Goal: Task Accomplishment & Management: Manage account settings

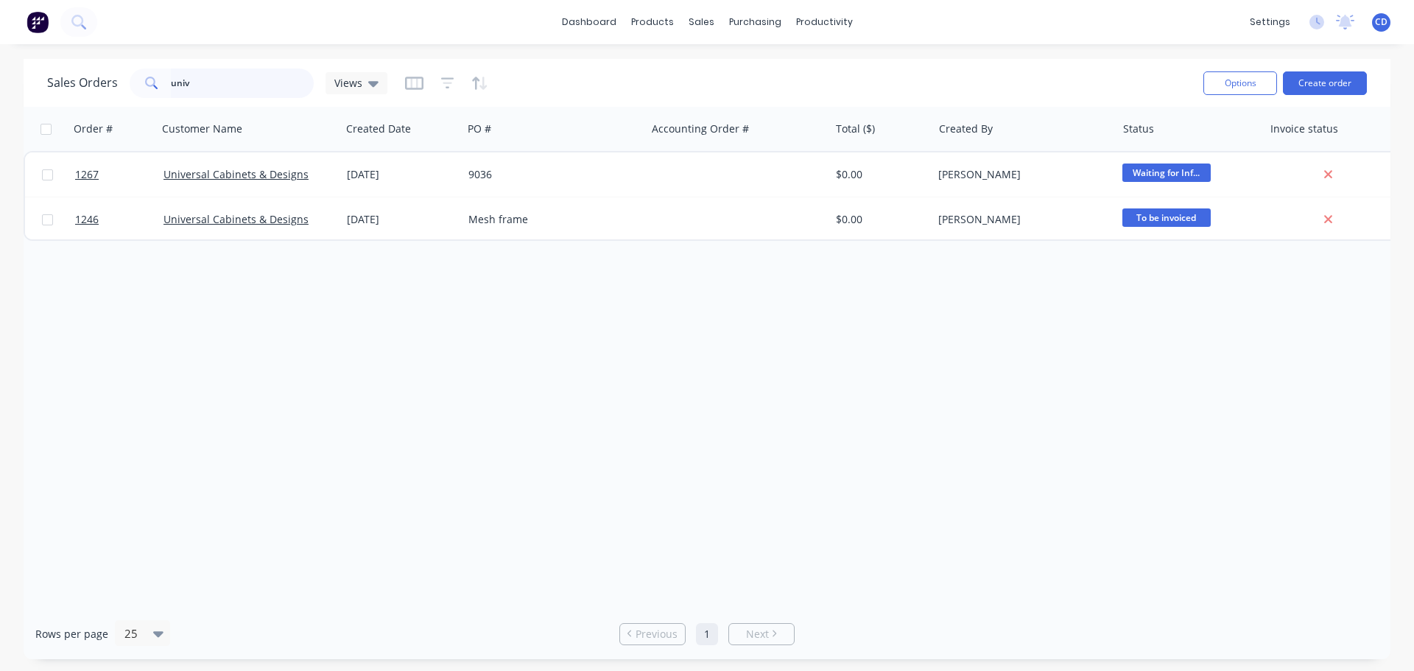
click at [236, 79] on input "univ" at bounding box center [243, 82] width 144 height 29
type input "u"
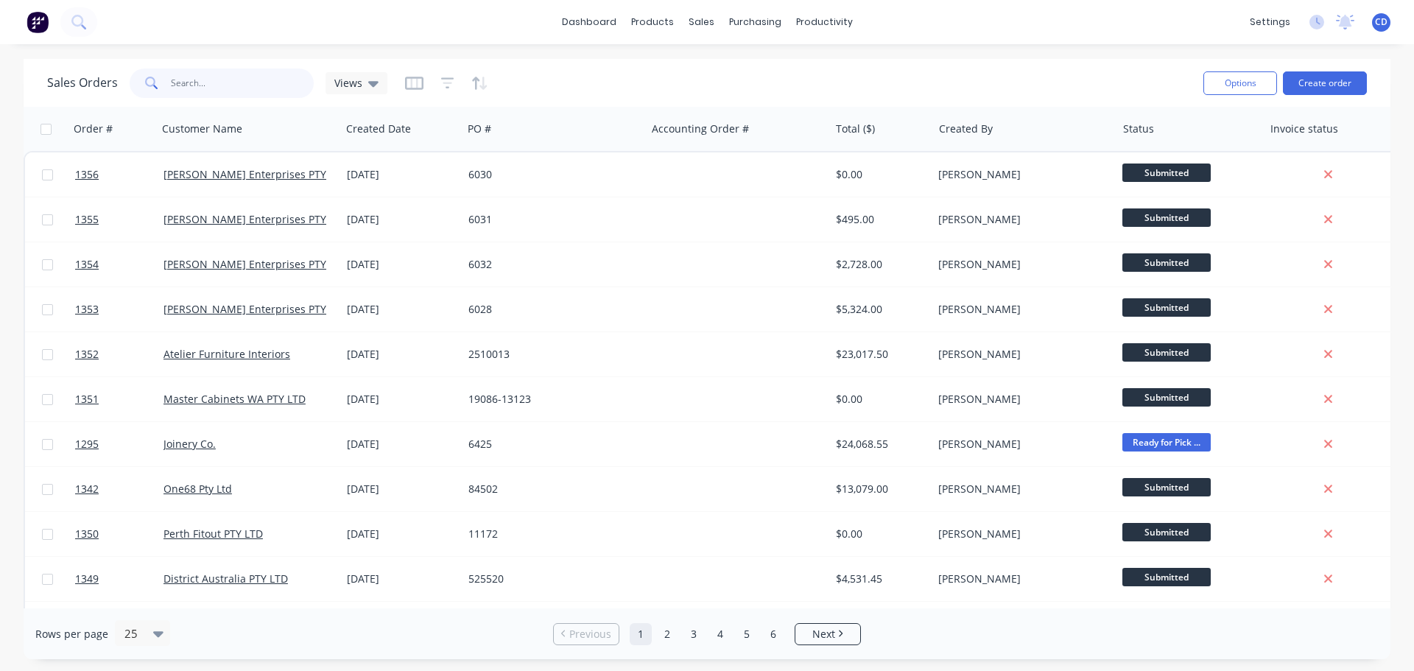
click at [216, 89] on input "text" at bounding box center [243, 82] width 144 height 29
type input "universal"
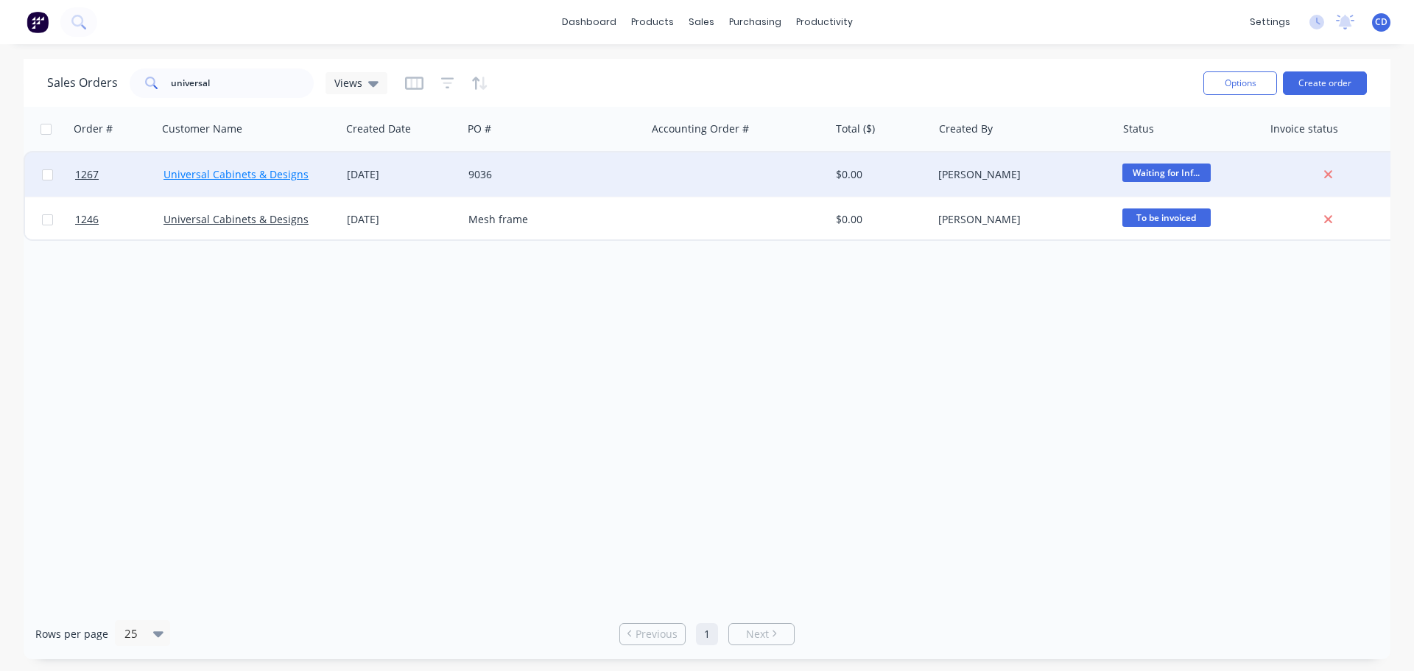
click at [278, 179] on link "Universal Cabinets & Designs" at bounding box center [235, 174] width 145 height 14
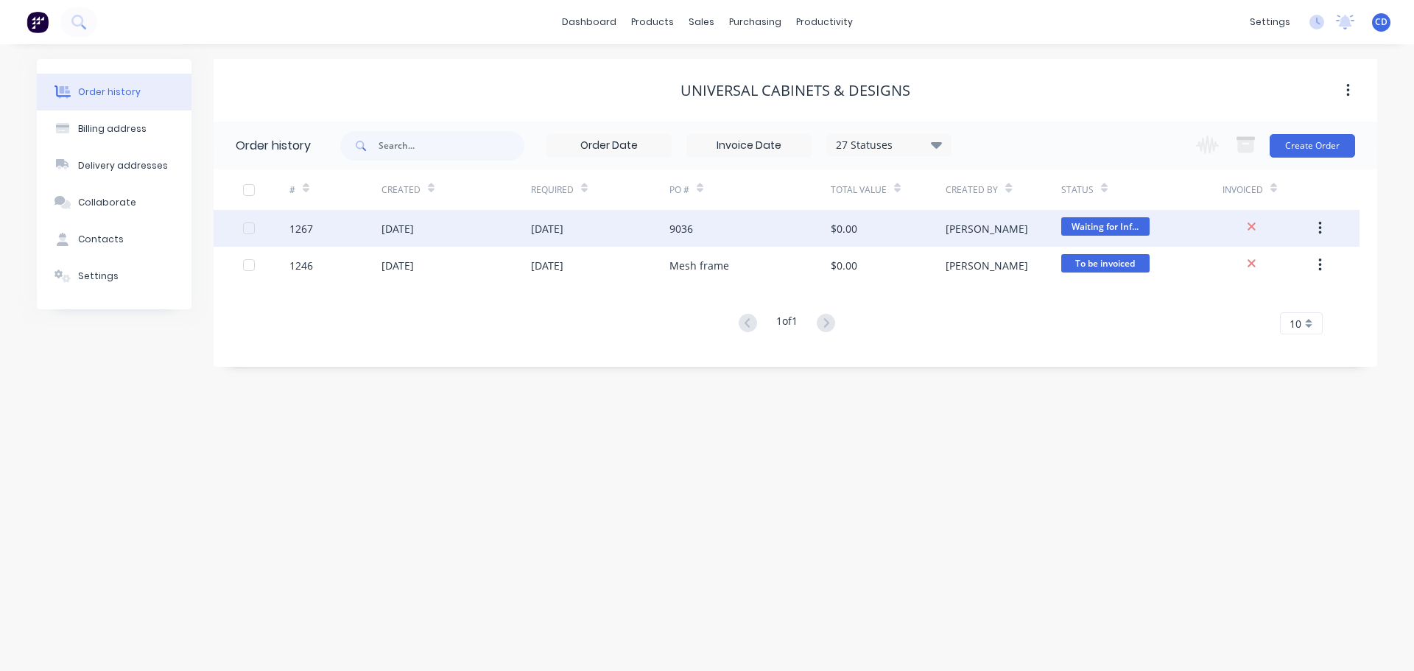
click at [391, 235] on div "[DATE]" at bounding box center [397, 228] width 32 height 15
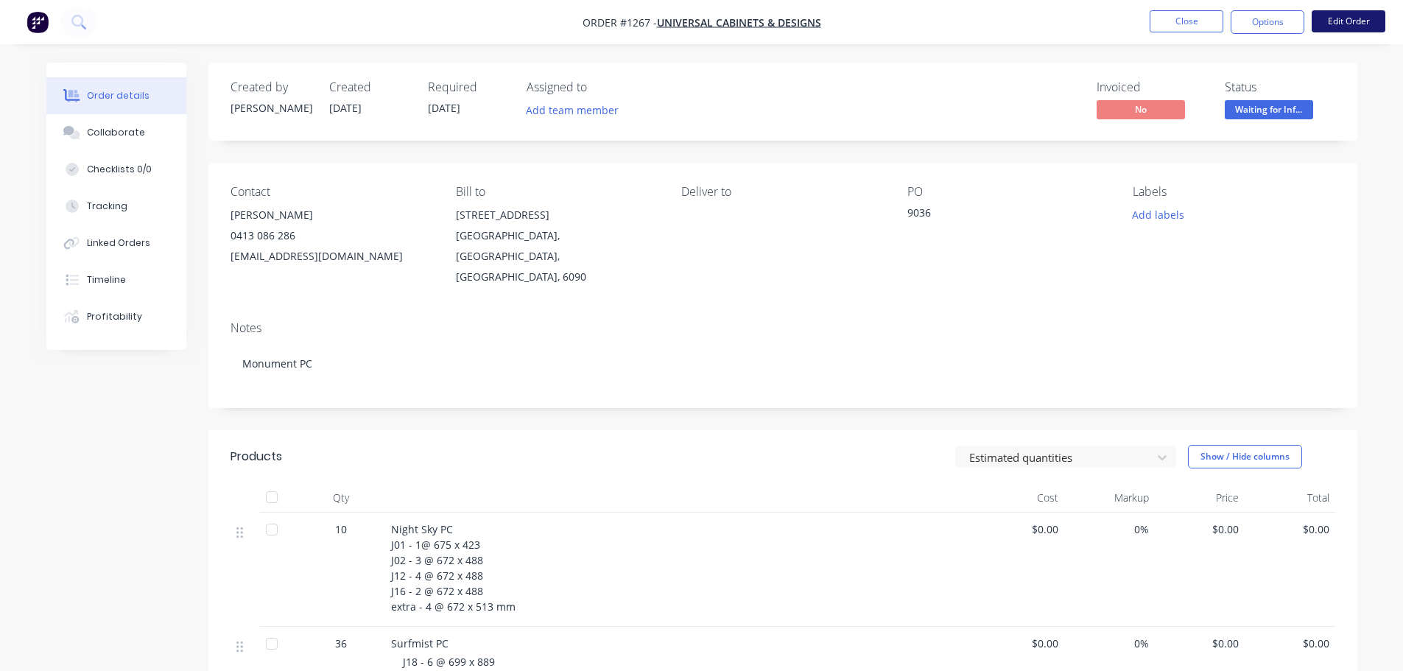
click at [1343, 18] on button "Edit Order" at bounding box center [1349, 21] width 74 height 22
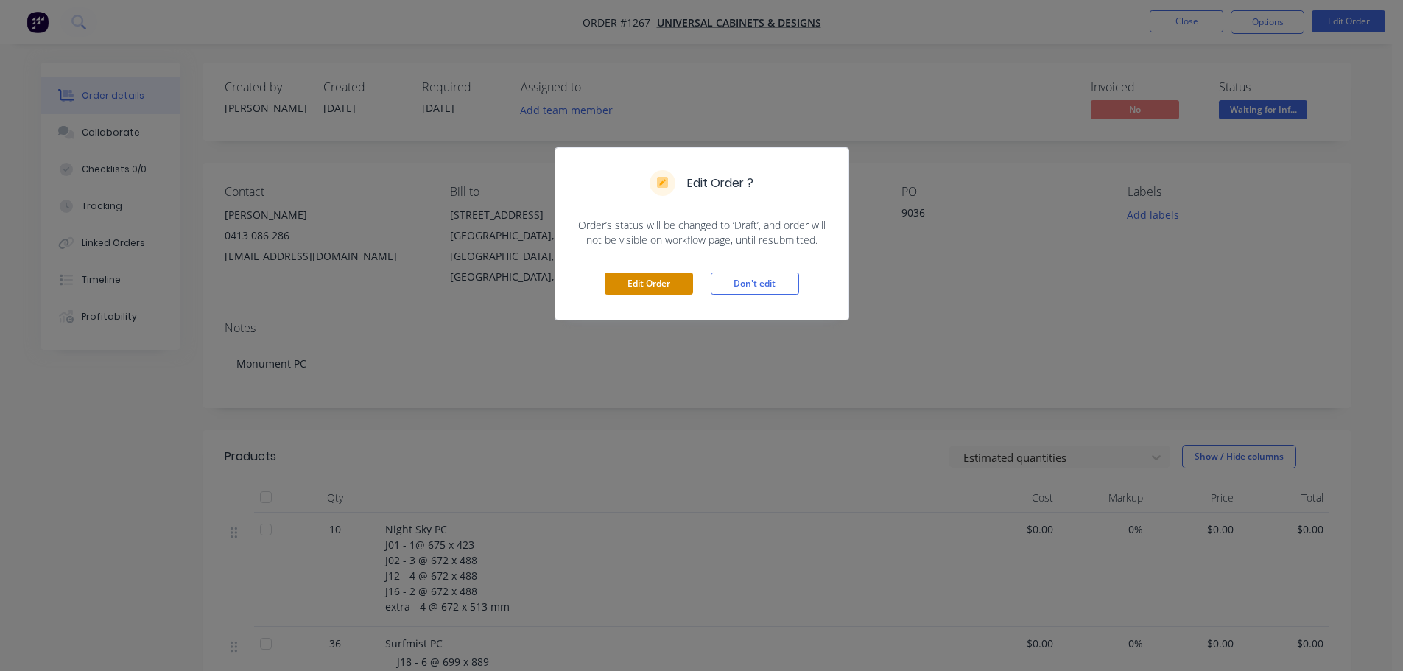
click at [632, 278] on button "Edit Order" at bounding box center [649, 283] width 88 height 22
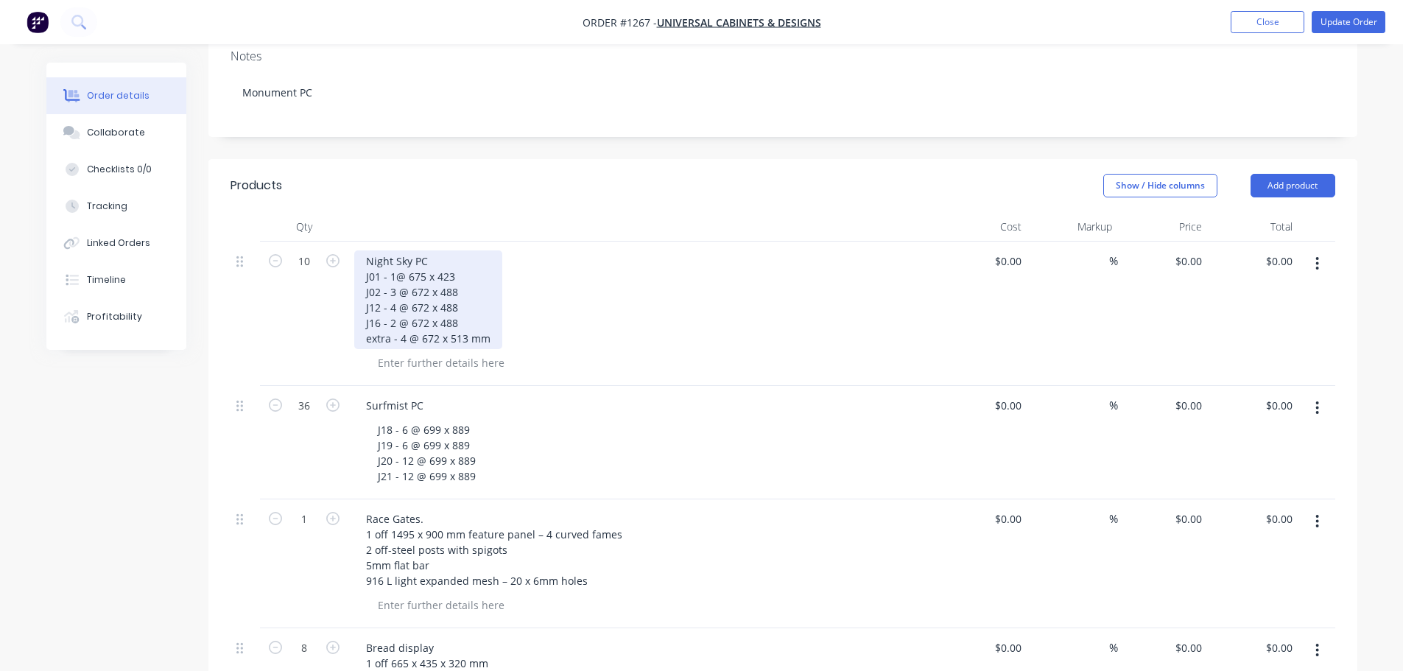
scroll to position [515, 0]
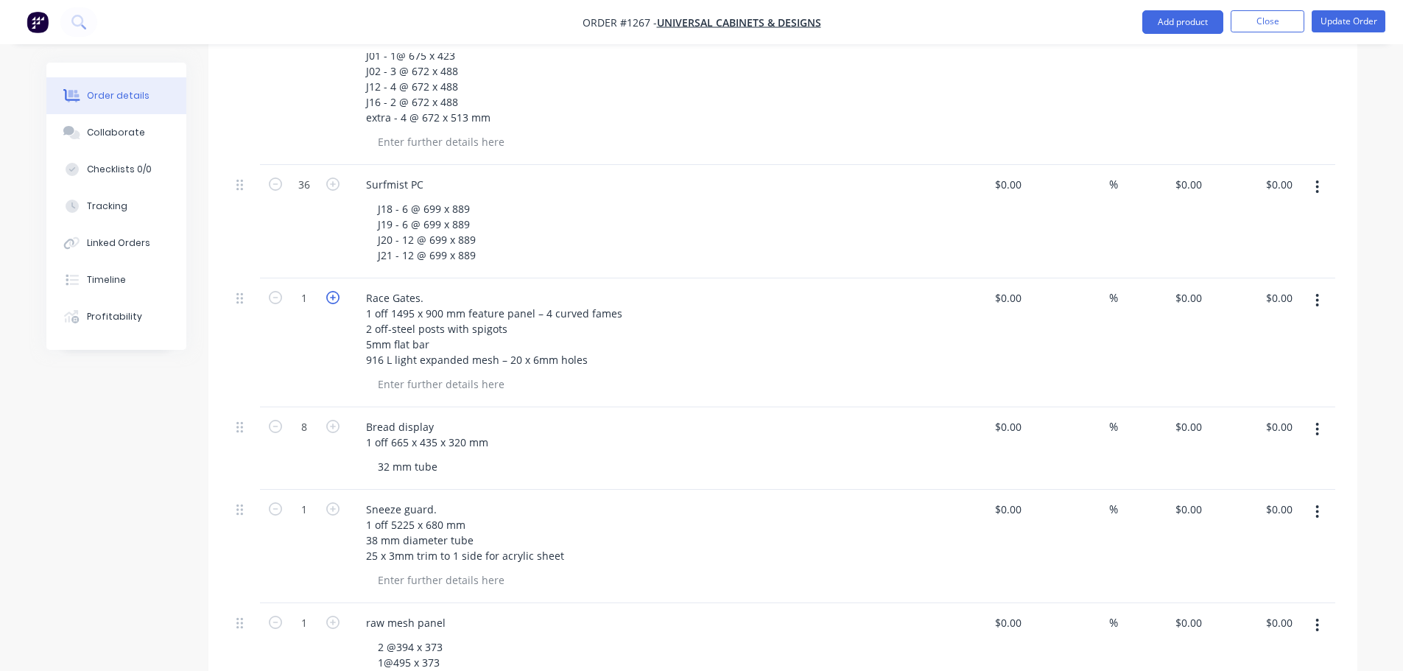
click at [336, 291] on icon "button" at bounding box center [332, 297] width 13 height 13
click at [334, 291] on icon "button" at bounding box center [332, 297] width 13 height 13
type input "3"
click at [1348, 24] on button "Update Order" at bounding box center [1349, 21] width 74 height 22
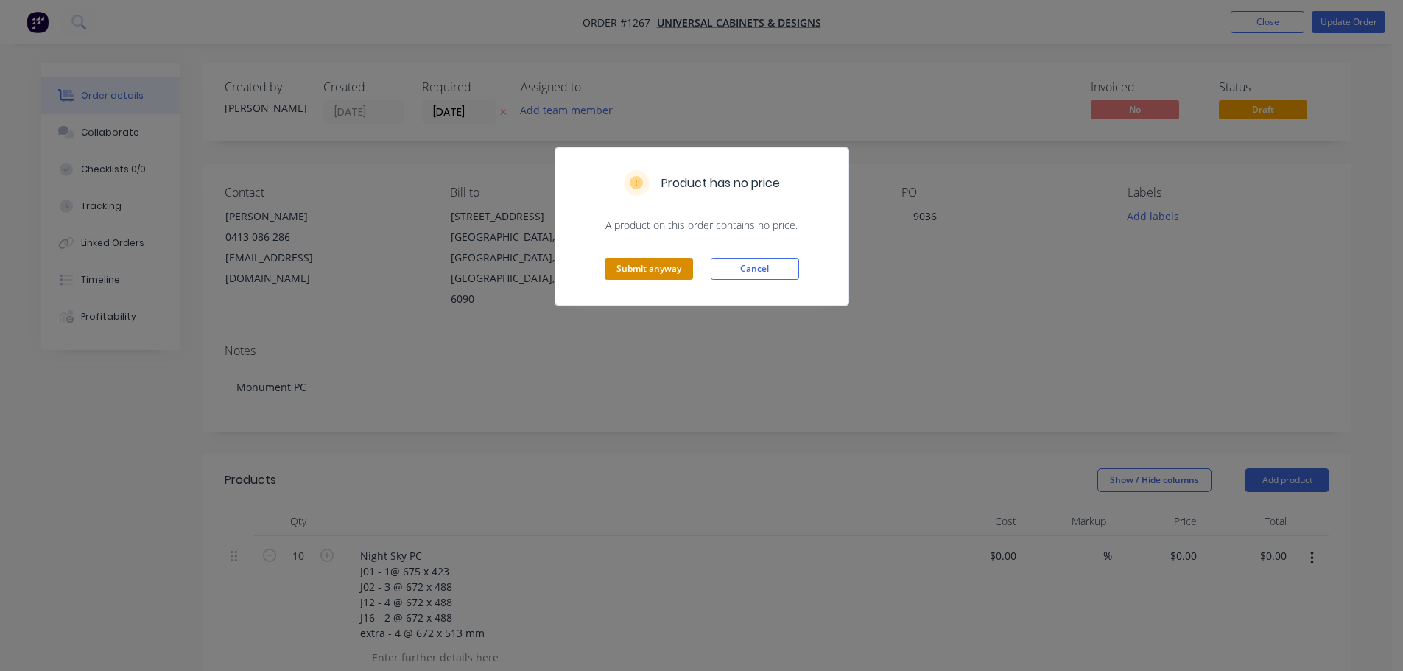
click at [661, 278] on button "Submit anyway" at bounding box center [649, 269] width 88 height 22
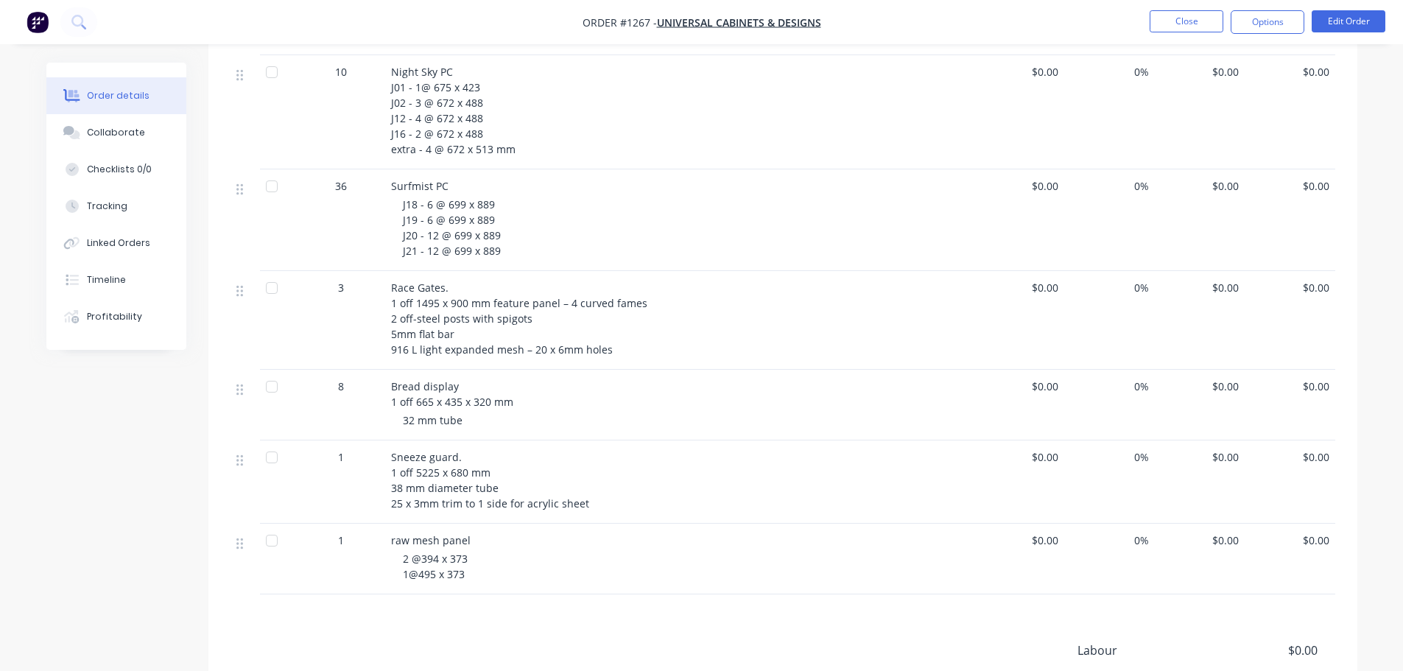
scroll to position [442, 0]
